Goal: Find specific page/section: Find specific page/section

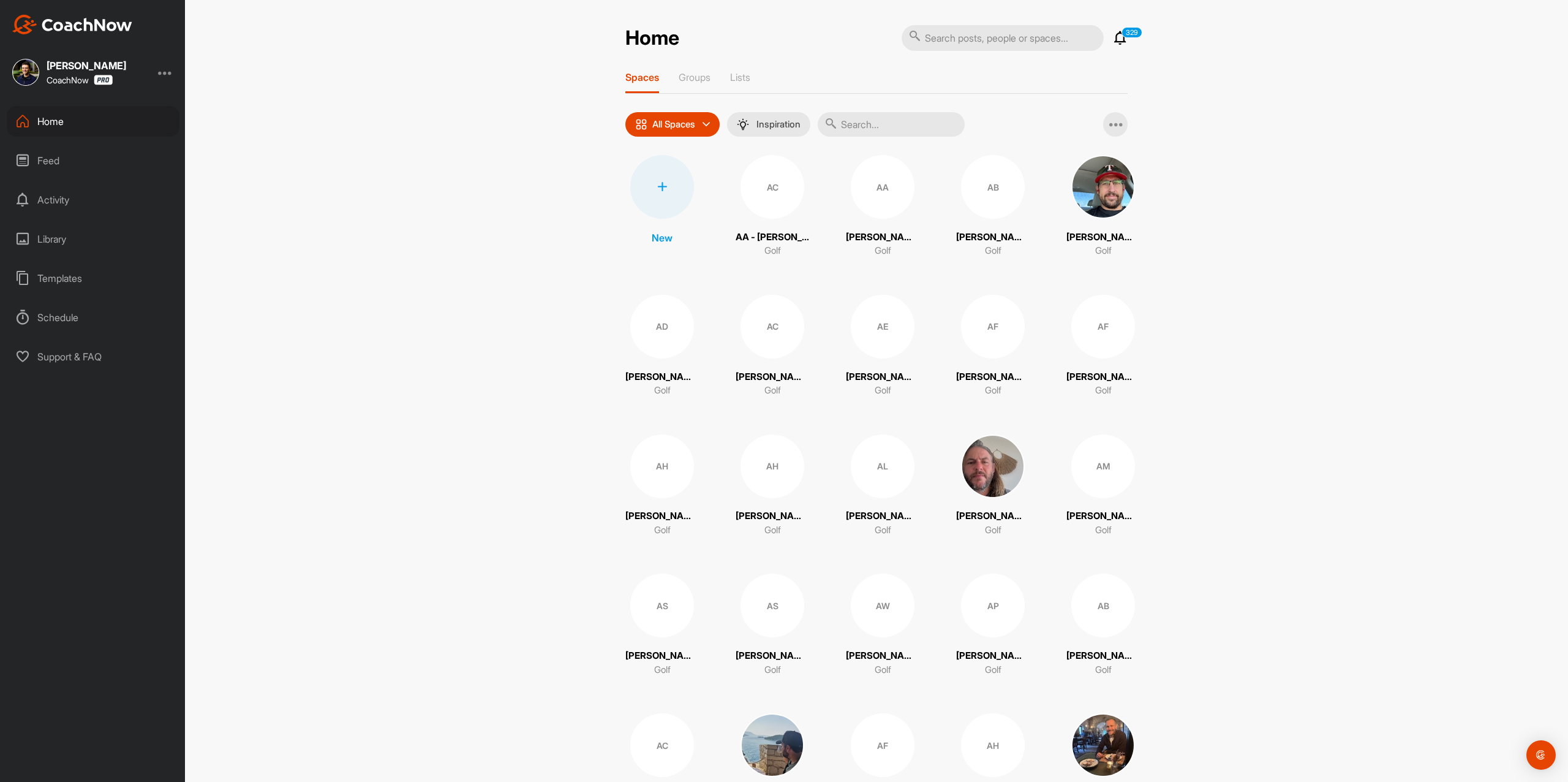
drag, startPoint x: 993, startPoint y: 52, endPoint x: 990, endPoint y: 42, distance: 10.4
click at [990, 42] on input "text" at bounding box center [1003, 37] width 202 height 26
paste input "[PERSON_NAME]"
type input "[PERSON_NAME]"
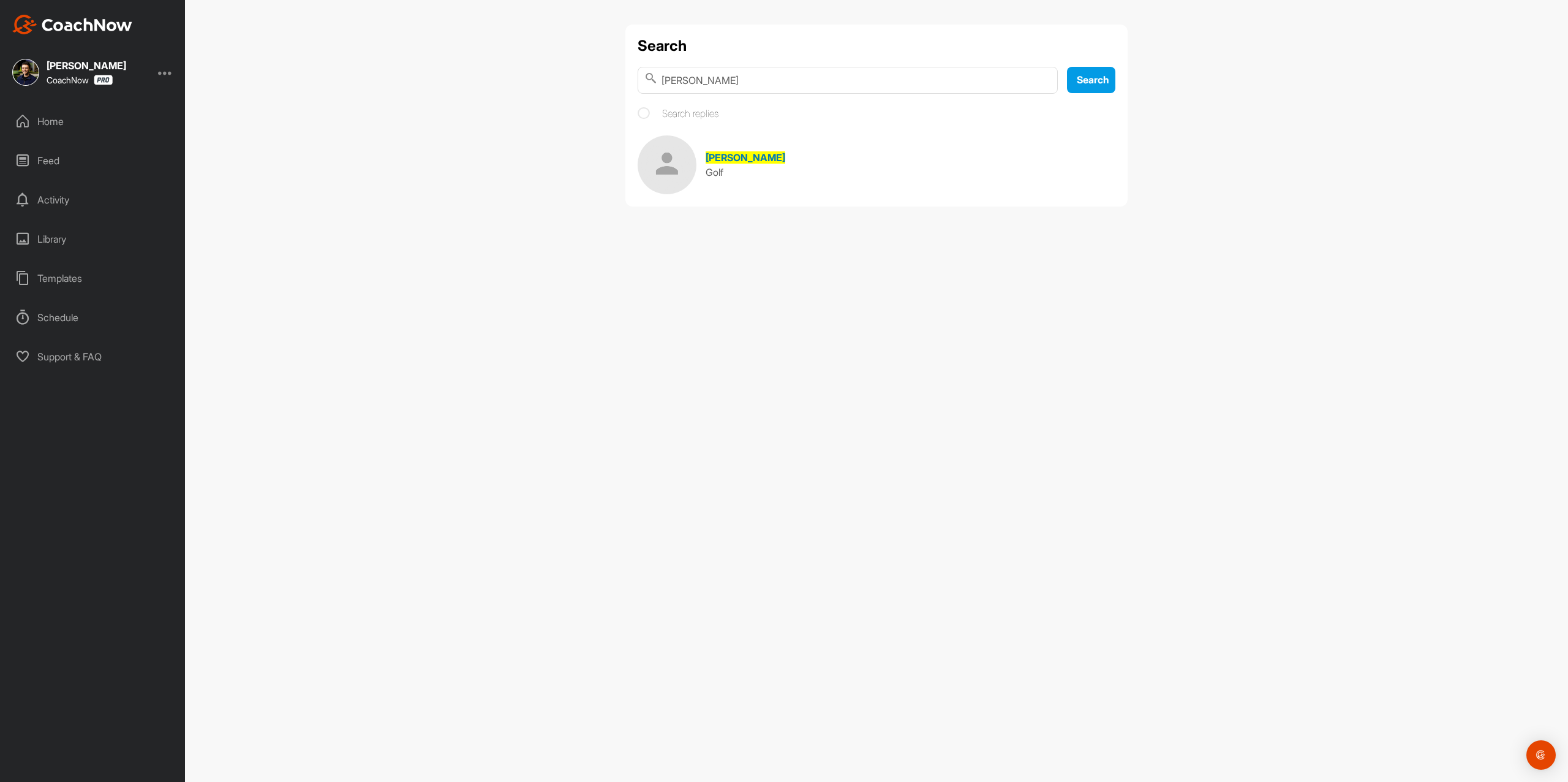
click at [777, 143] on link "[PERSON_NAME] Golf" at bounding box center [876, 165] width 478 height 59
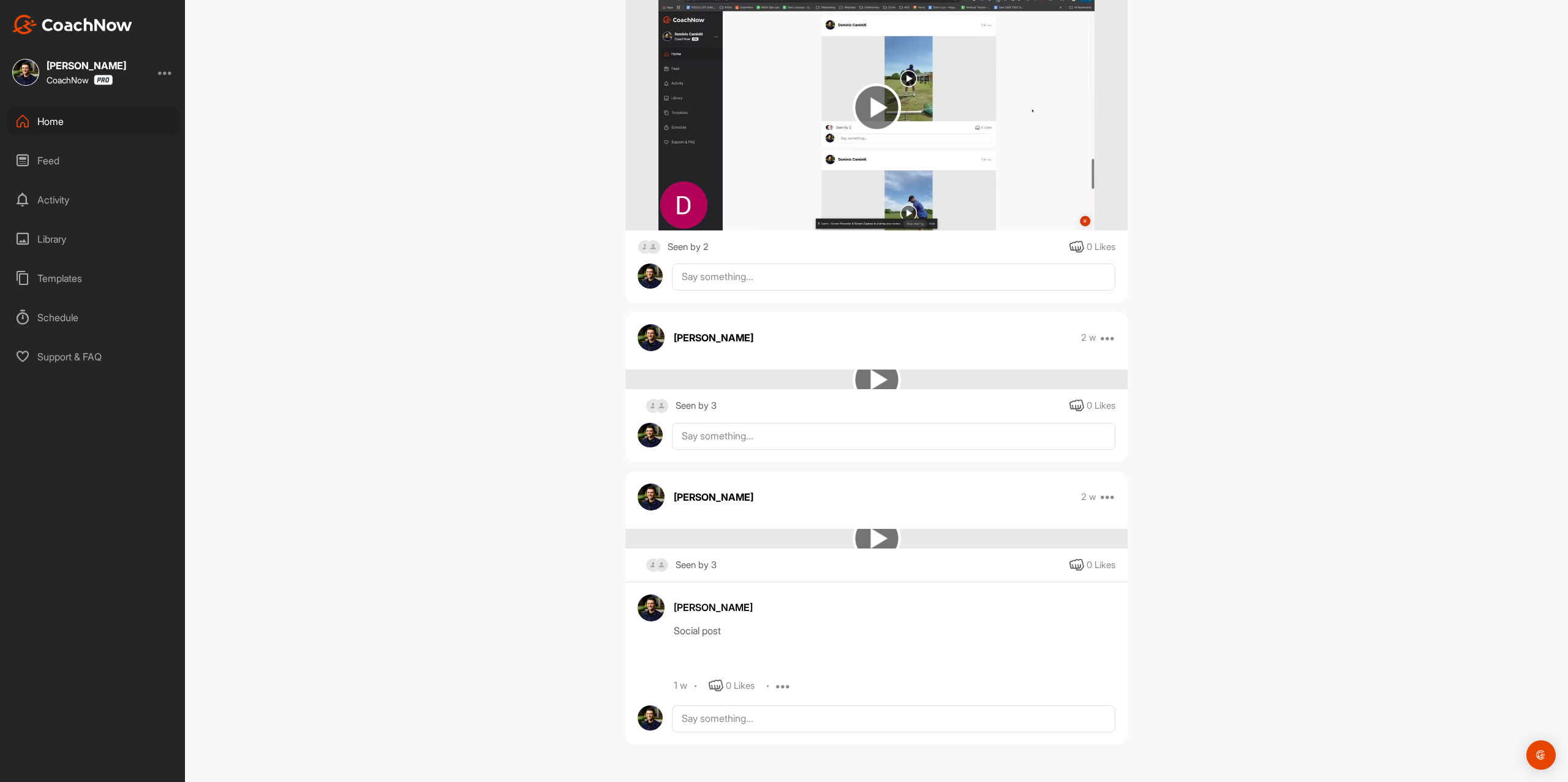
scroll to position [7336, 0]
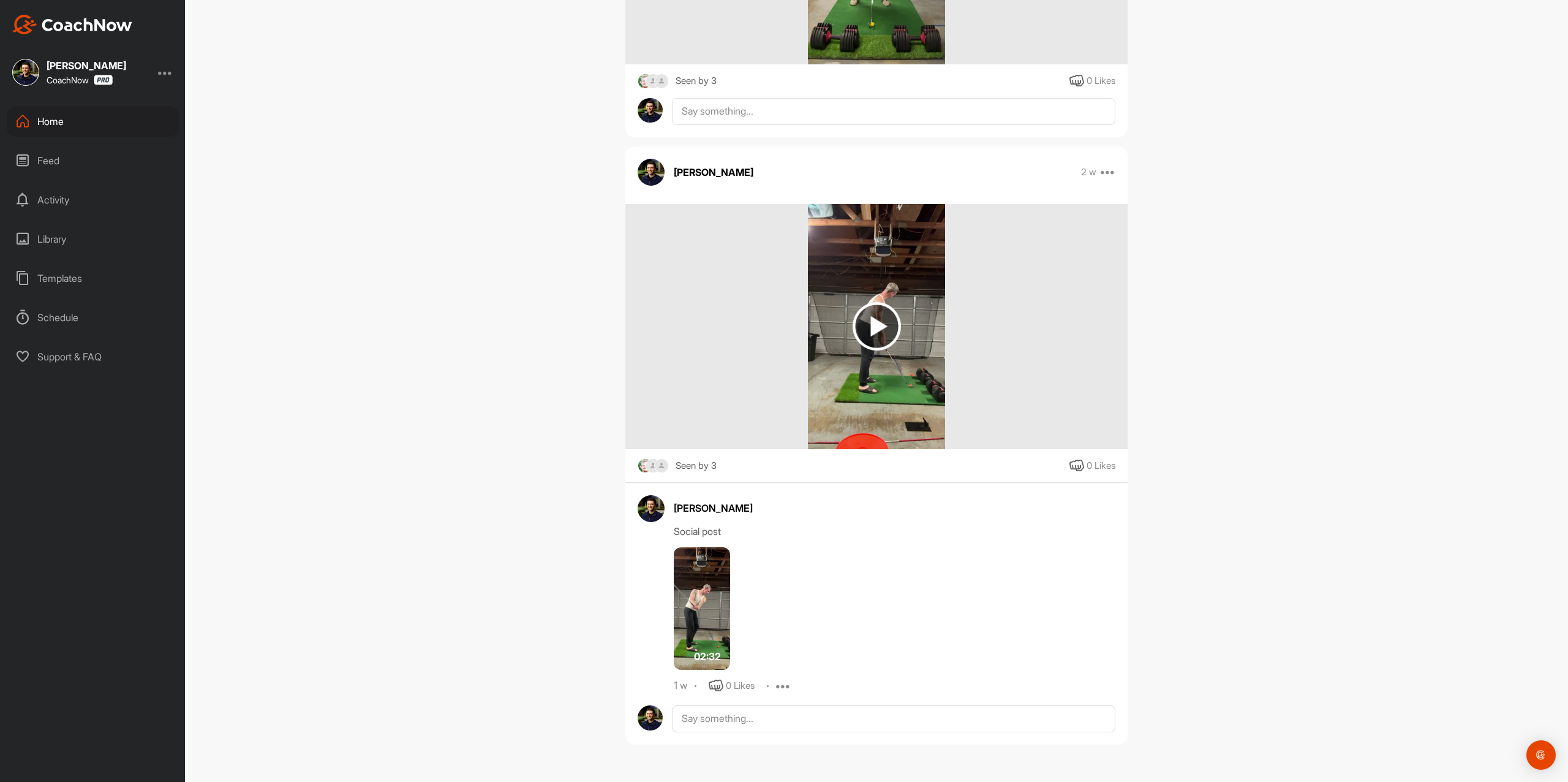
click at [694, 606] on img at bounding box center [701, 608] width 56 height 122
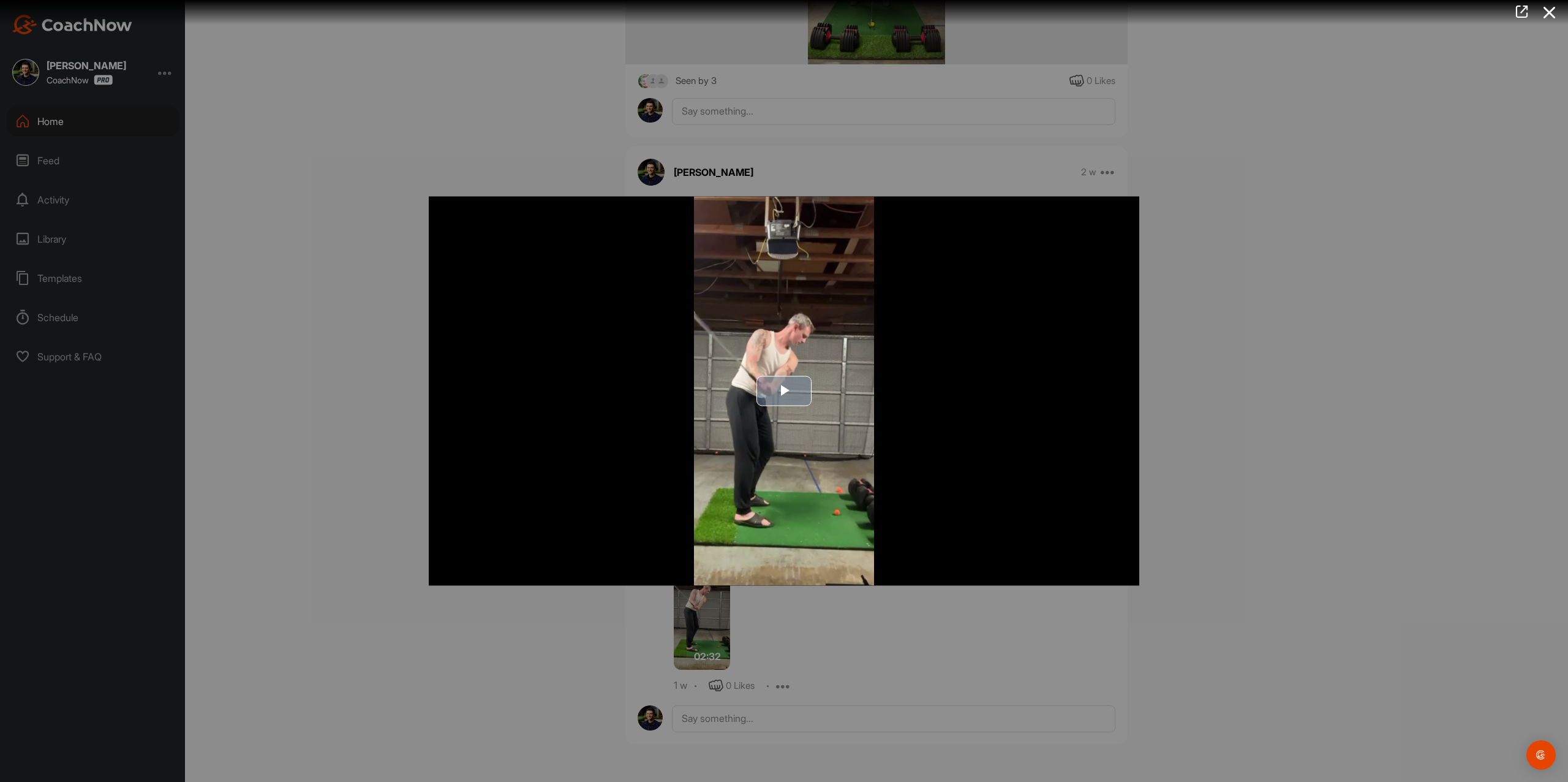
click at [805, 361] on img "Video Player" at bounding box center [784, 391] width 710 height 389
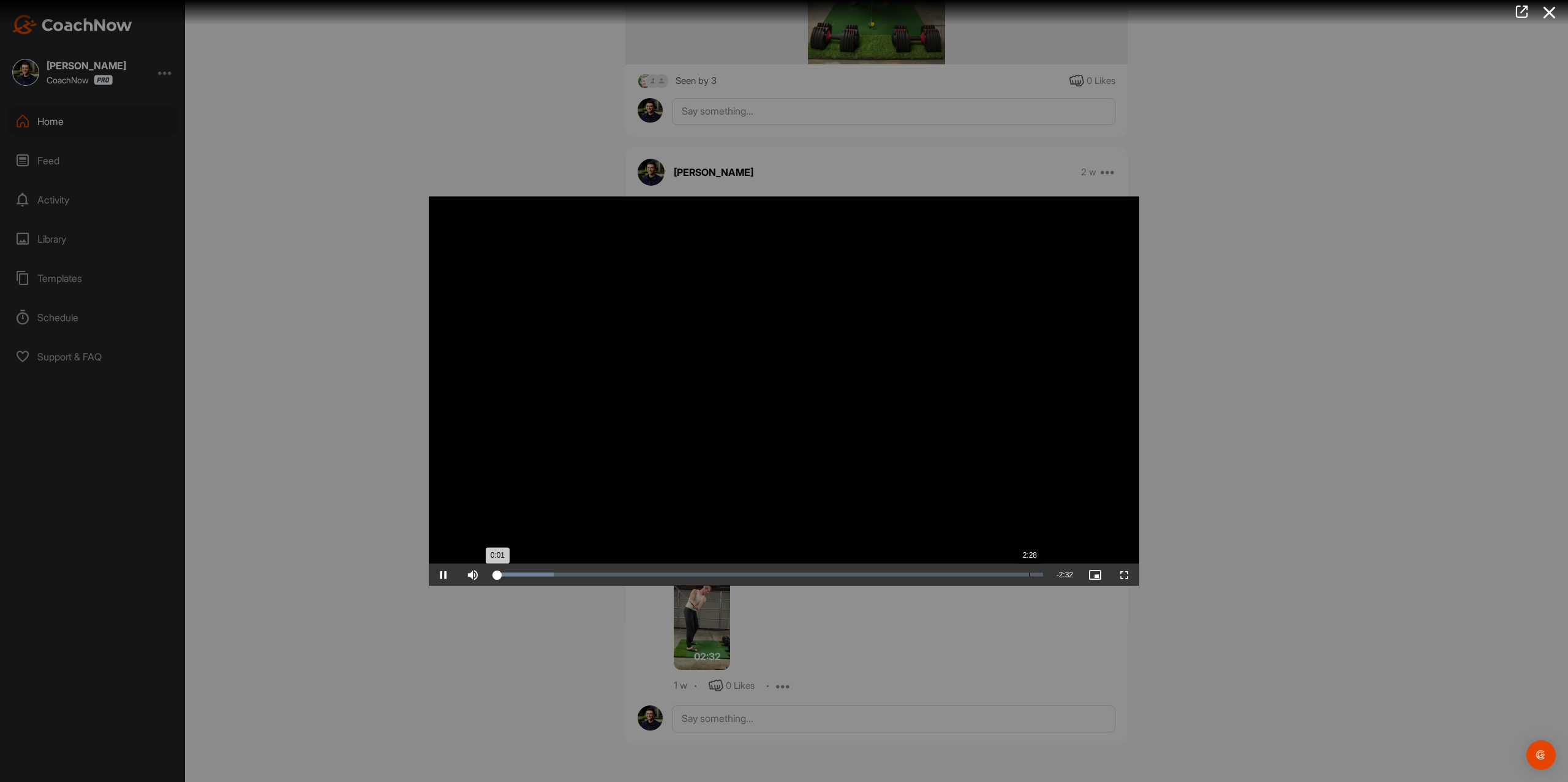
click at [1029, 575] on div "2:28" at bounding box center [1029, 574] width 1 height 3
click at [1343, 268] on div at bounding box center [784, 391] width 1568 height 782
